Goal: Task Accomplishment & Management: Manage account settings

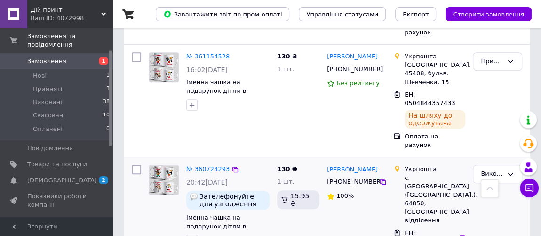
scroll to position [428, 0]
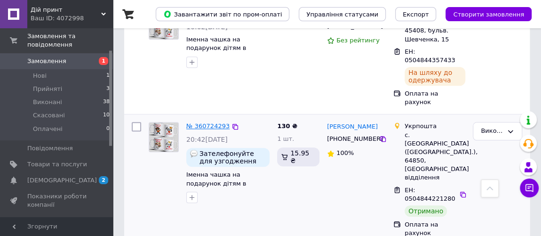
click at [208, 122] on link "№ 360724293" at bounding box center [207, 125] width 43 height 7
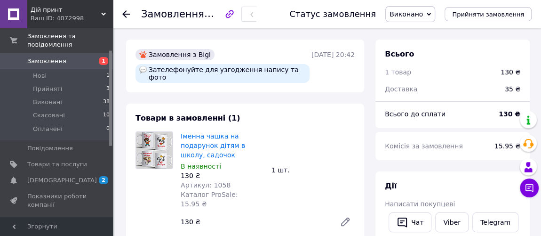
scroll to position [128, 0]
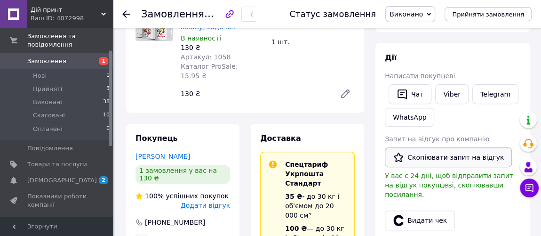
click at [459, 153] on button "Скопіювати запит на відгук" at bounding box center [448, 157] width 127 height 20
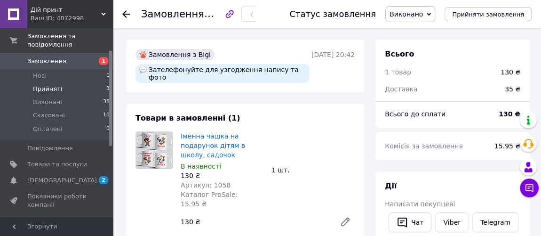
click at [58, 82] on li "Прийняті 3" at bounding box center [57, 88] width 115 height 13
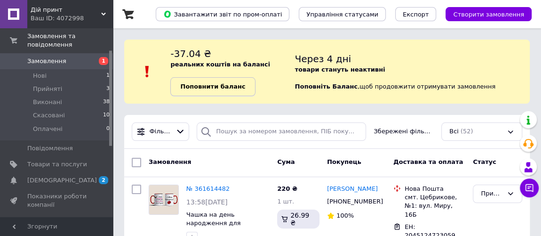
click at [221, 83] on b "Поповнити баланс" at bounding box center [212, 86] width 65 height 7
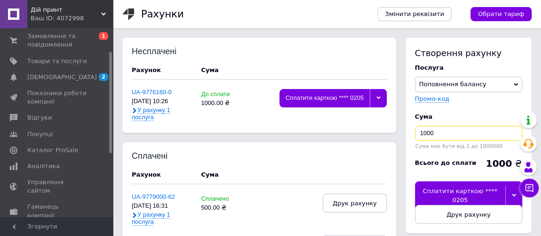
drag, startPoint x: 434, startPoint y: 133, endPoint x: 420, endPoint y: 130, distance: 14.4
click at [420, 130] on input "1000" at bounding box center [468, 133] width 107 height 15
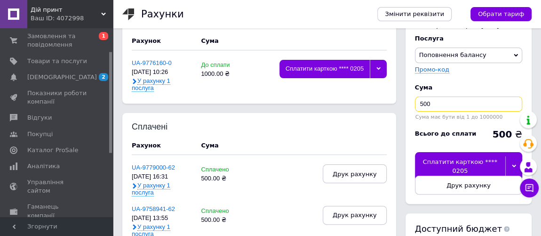
scroll to position [42, 0]
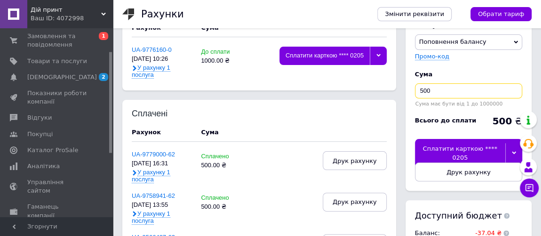
type input "500"
click at [447, 149] on div "Сплатити карткою **** 0205" at bounding box center [460, 153] width 90 height 28
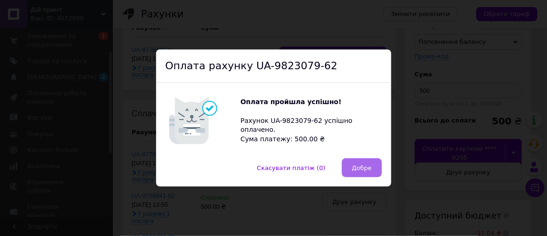
click at [368, 175] on button "Добре" at bounding box center [362, 167] width 40 height 19
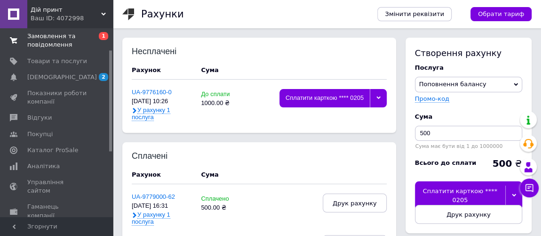
scroll to position [0, 0]
